Goal: Check status

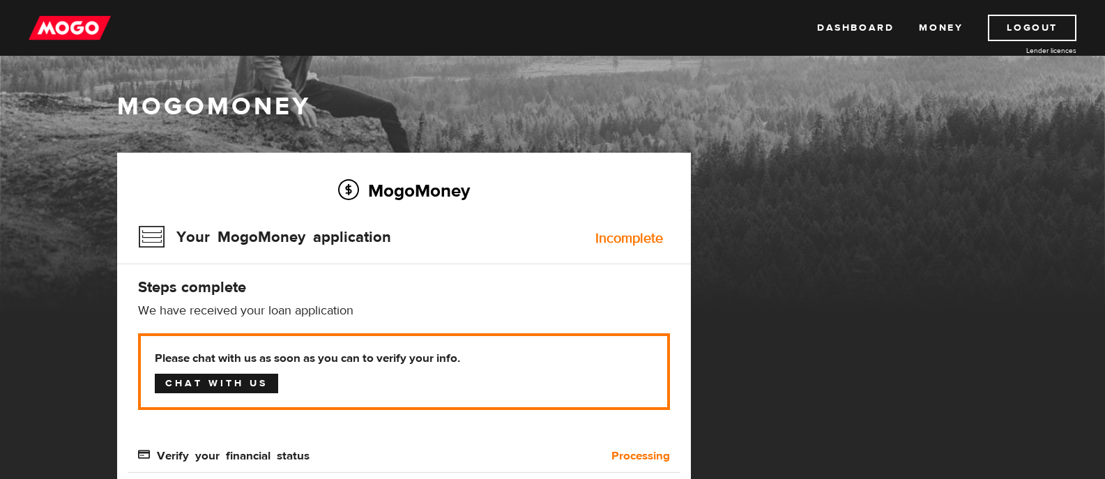
scroll to position [209, 0]
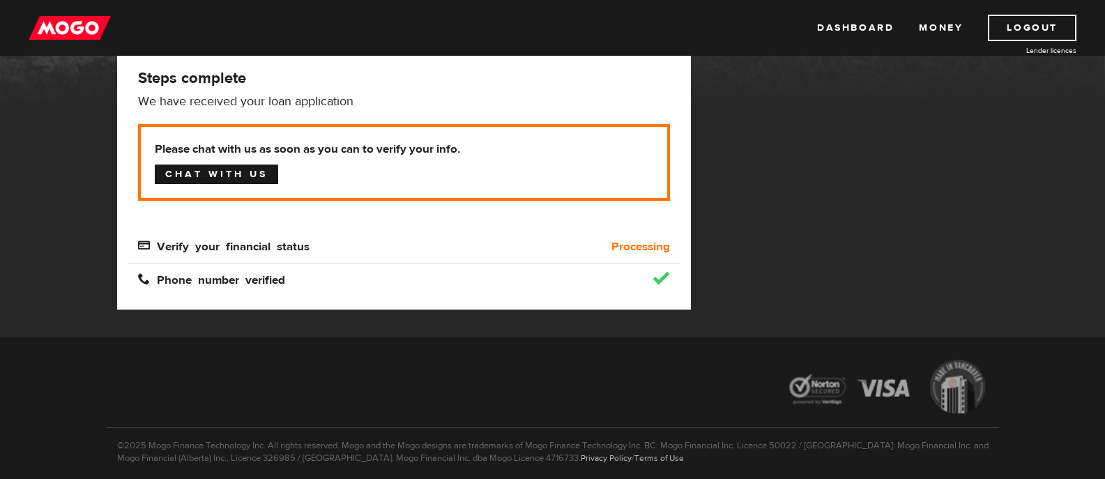
click at [218, 175] on link "Chat with us" at bounding box center [216, 175] width 123 height 20
click at [844, 26] on link "Dashboard" at bounding box center [855, 28] width 77 height 26
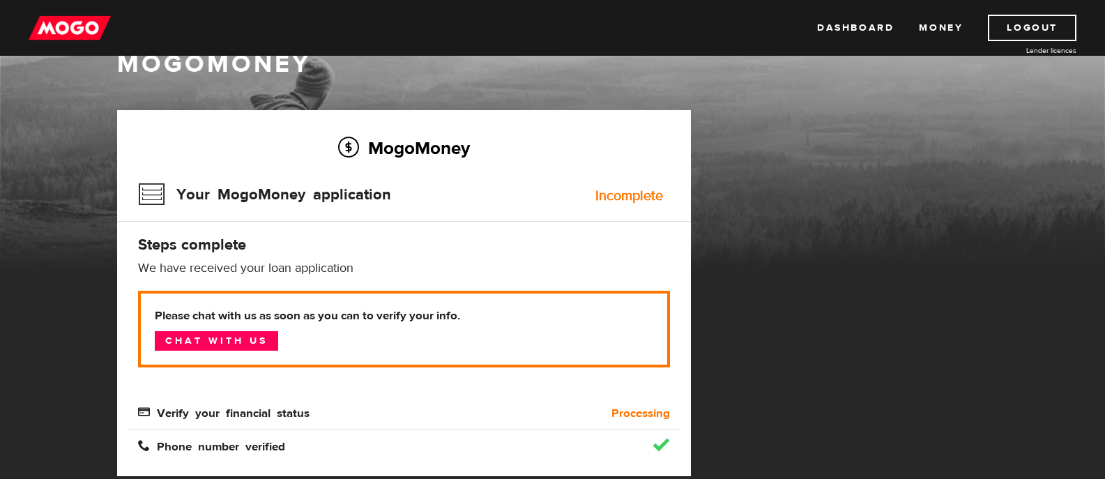
scroll to position [70, 0]
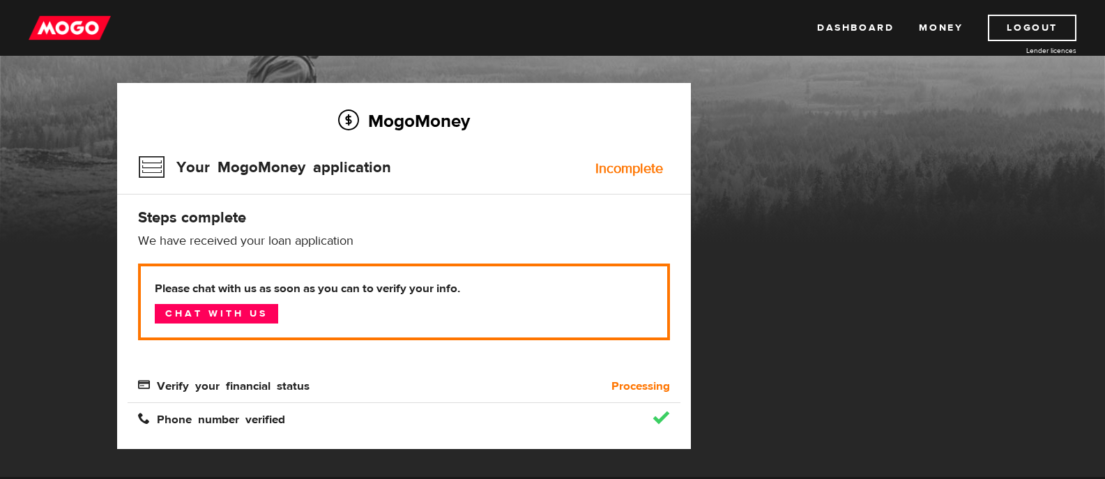
click at [273, 390] on span "Verify your financial status" at bounding box center [224, 385] width 172 height 12
click at [287, 386] on span "Verify your financial status" at bounding box center [224, 385] width 172 height 12
click at [633, 391] on b "Processing" at bounding box center [641, 386] width 59 height 17
click at [637, 387] on b "Processing" at bounding box center [641, 386] width 59 height 17
click at [636, 387] on b "Processing" at bounding box center [641, 386] width 59 height 17
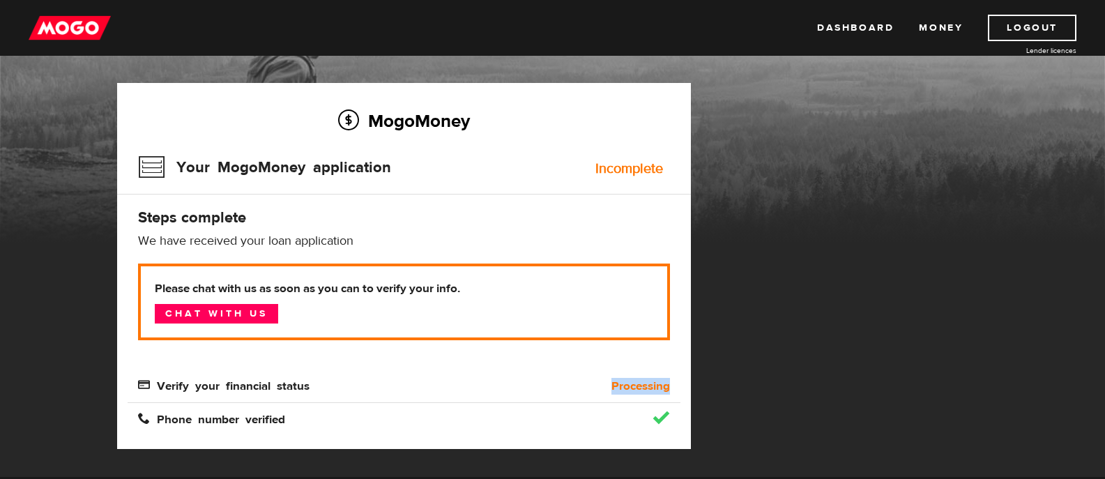
click at [636, 387] on b "Processing" at bounding box center [641, 386] width 59 height 17
